Goal: Transaction & Acquisition: Purchase product/service

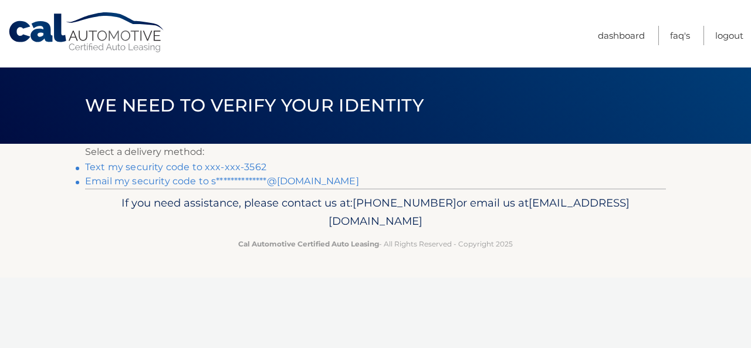
click at [211, 166] on link "Text my security code to xxx-xxx-3562" at bounding box center [175, 166] width 181 height 11
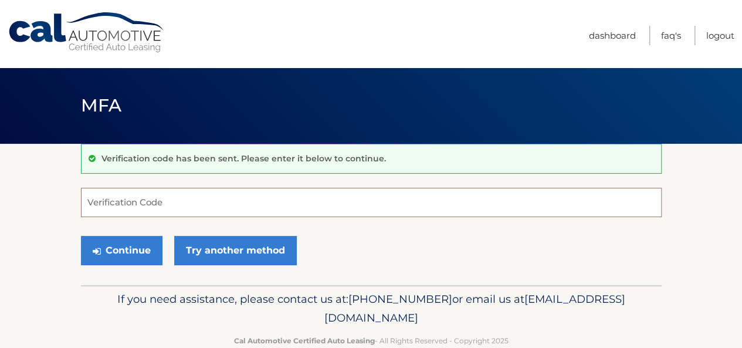
click at [209, 199] on input "Verification Code" at bounding box center [371, 202] width 581 height 29
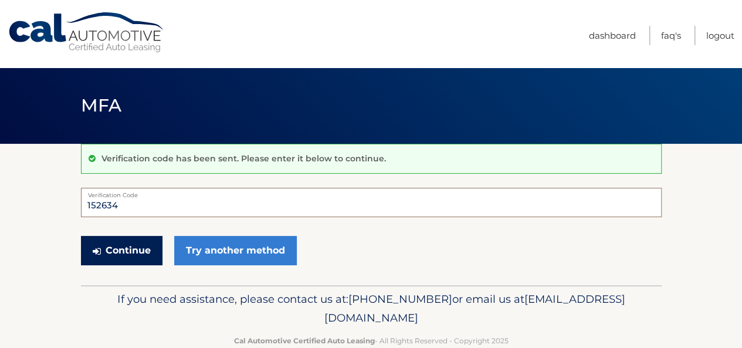
type input "152634"
click at [129, 252] on button "Continue" at bounding box center [122, 250] width 82 height 29
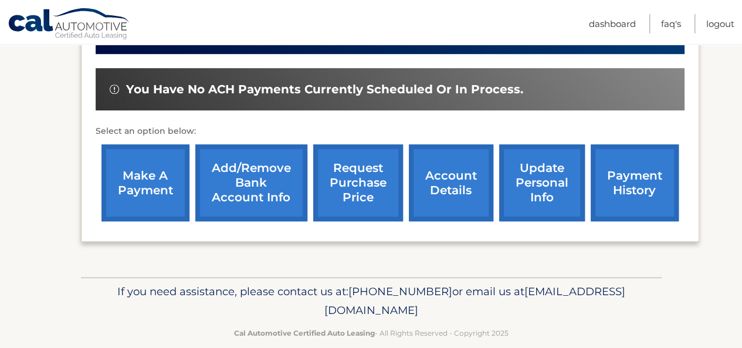
scroll to position [362, 0]
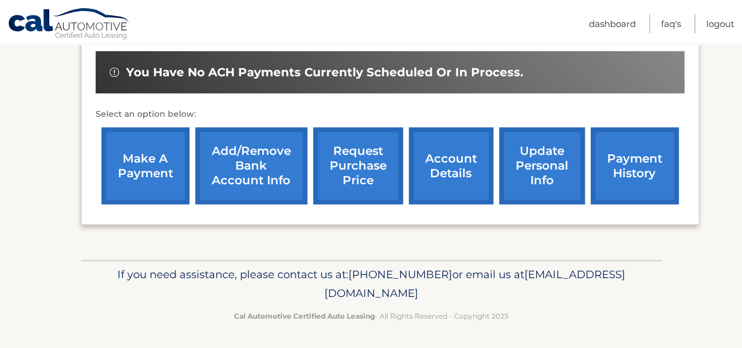
click at [136, 147] on link "make a payment" at bounding box center [145, 165] width 88 height 77
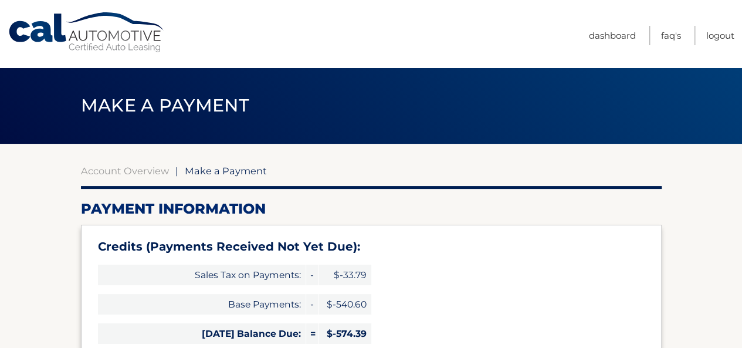
type input "0"
select select "MmQzNGU1NmMtYjhlNi00MzQxLWFiOGMtY2JmOTE5ZWIxOGI4"
